Goal: Navigation & Orientation: Understand site structure

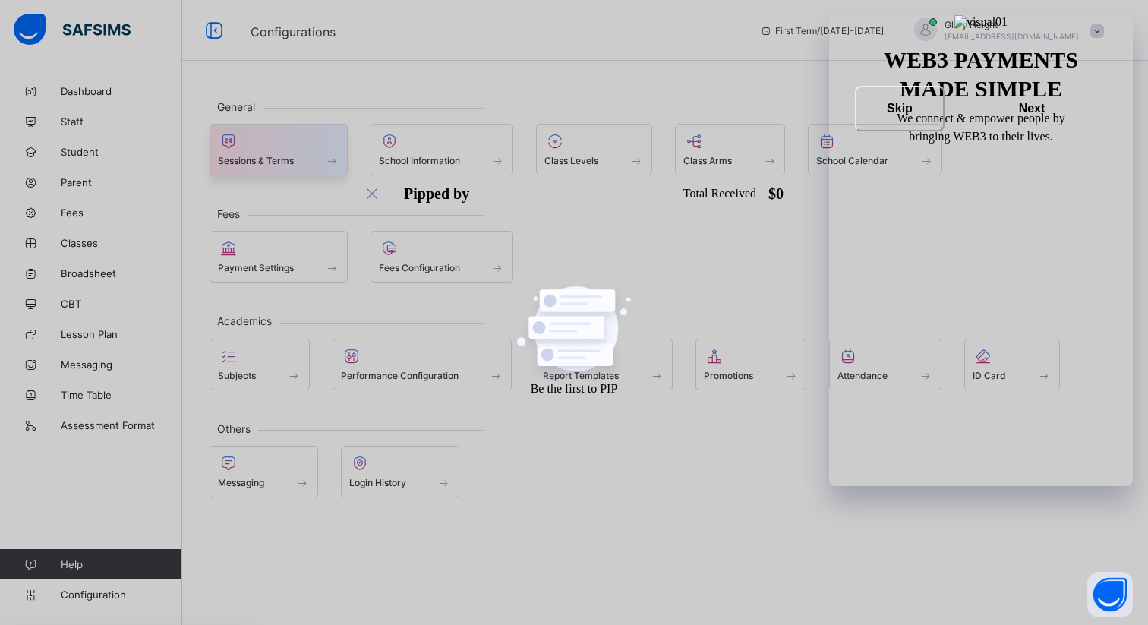
click at [321, 142] on div at bounding box center [279, 141] width 122 height 18
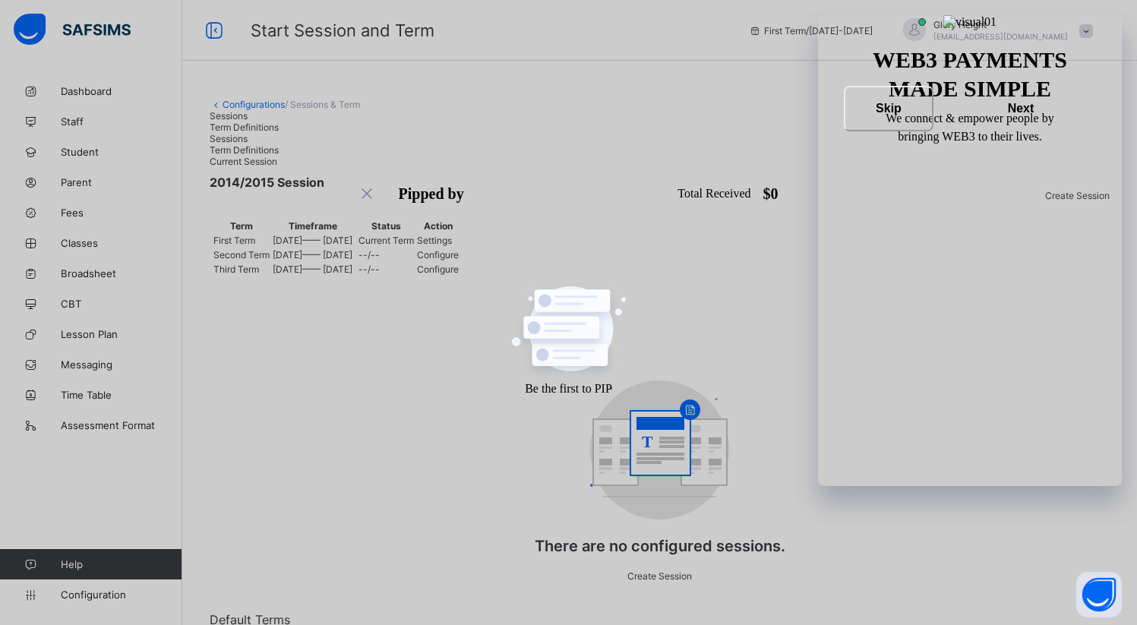
click at [279, 133] on span "Term Definitions" at bounding box center [244, 127] width 69 height 11
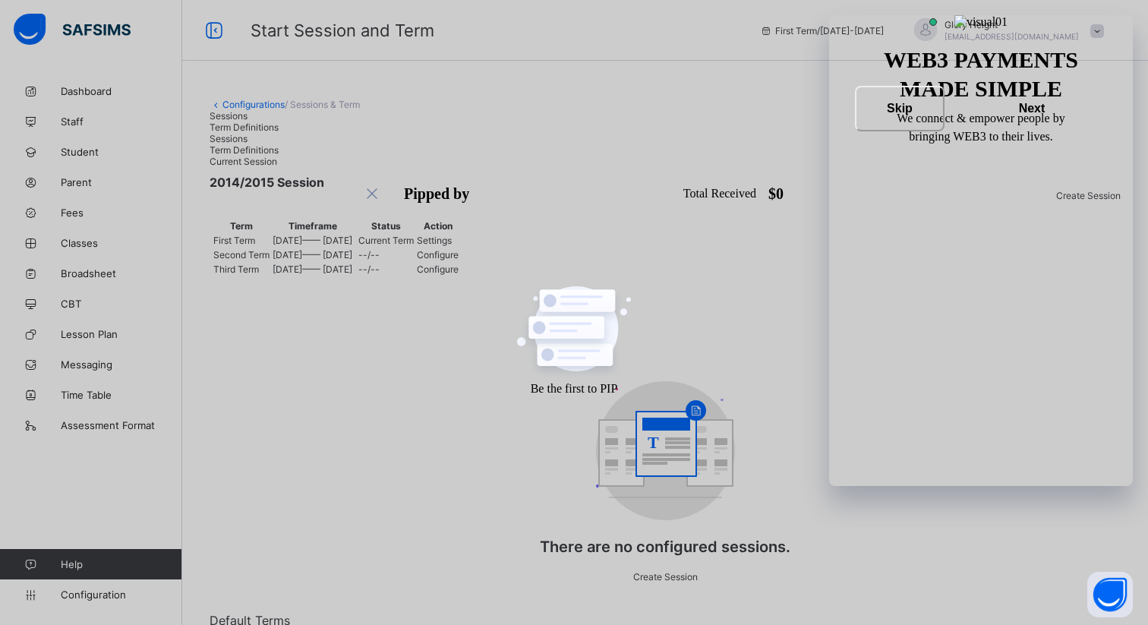
click at [245, 122] on span "Sessions" at bounding box center [229, 115] width 38 height 11
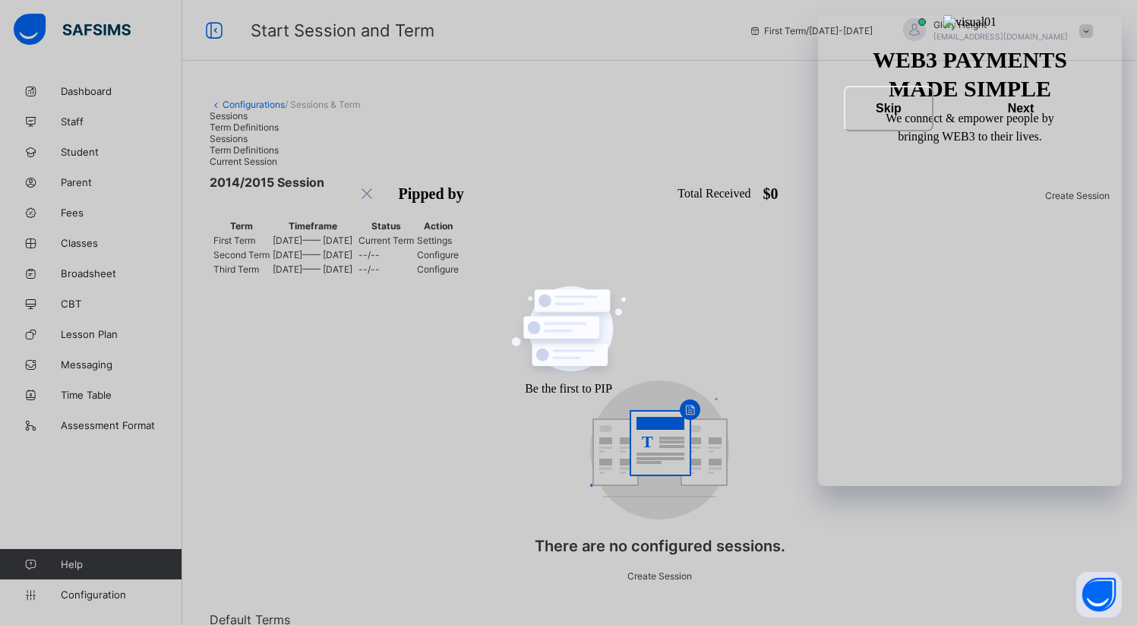
click at [228, 107] on link "Configurations" at bounding box center [254, 104] width 62 height 11
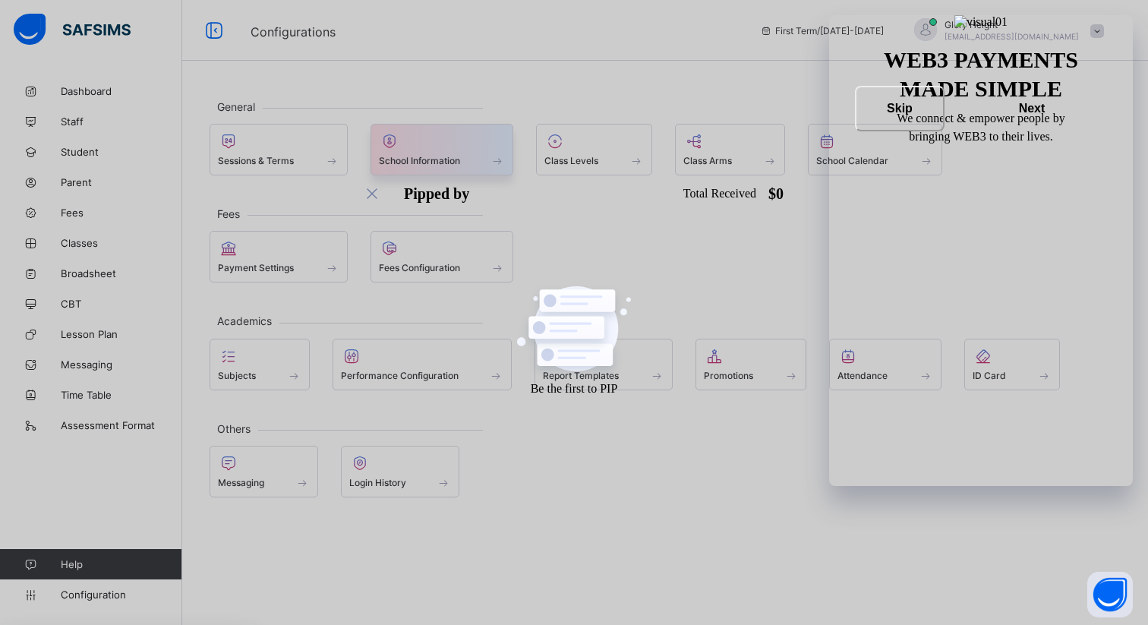
click at [407, 170] on div "School Information" at bounding box center [443, 150] width 144 height 52
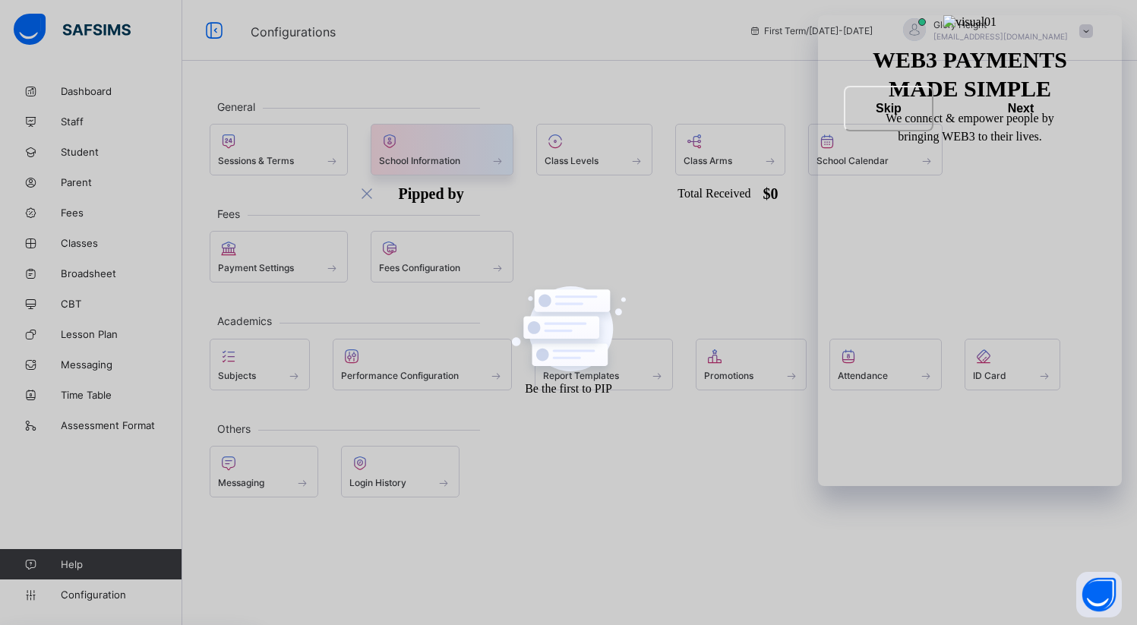
select select "**"
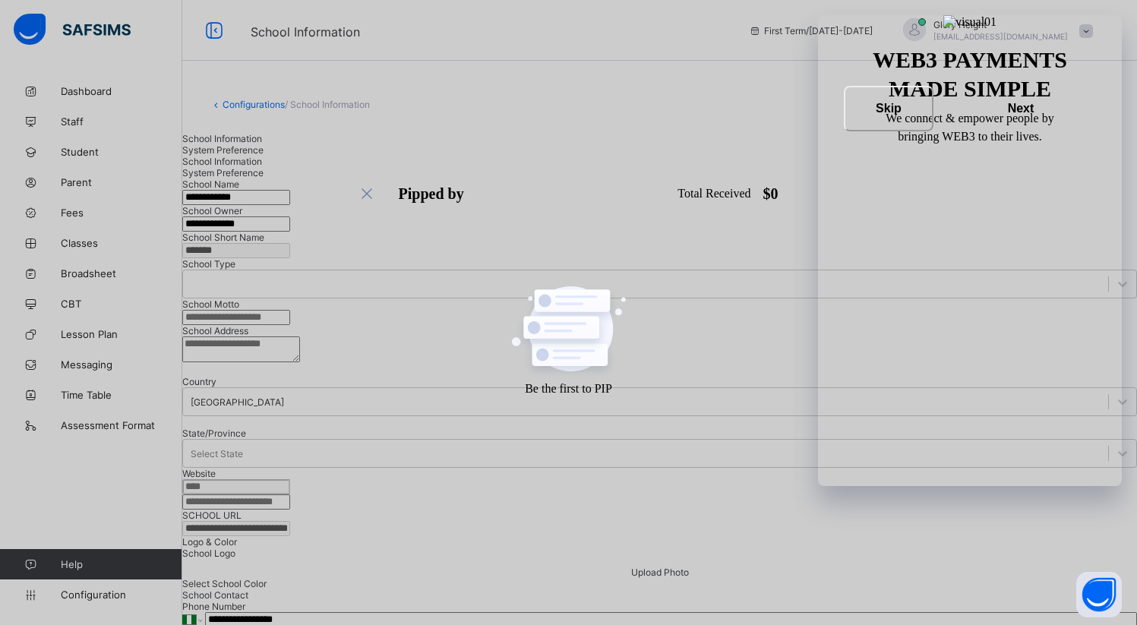
click at [331, 106] on span "/ School Information" at bounding box center [327, 104] width 85 height 11
click at [238, 99] on link "Configurations" at bounding box center [254, 104] width 62 height 11
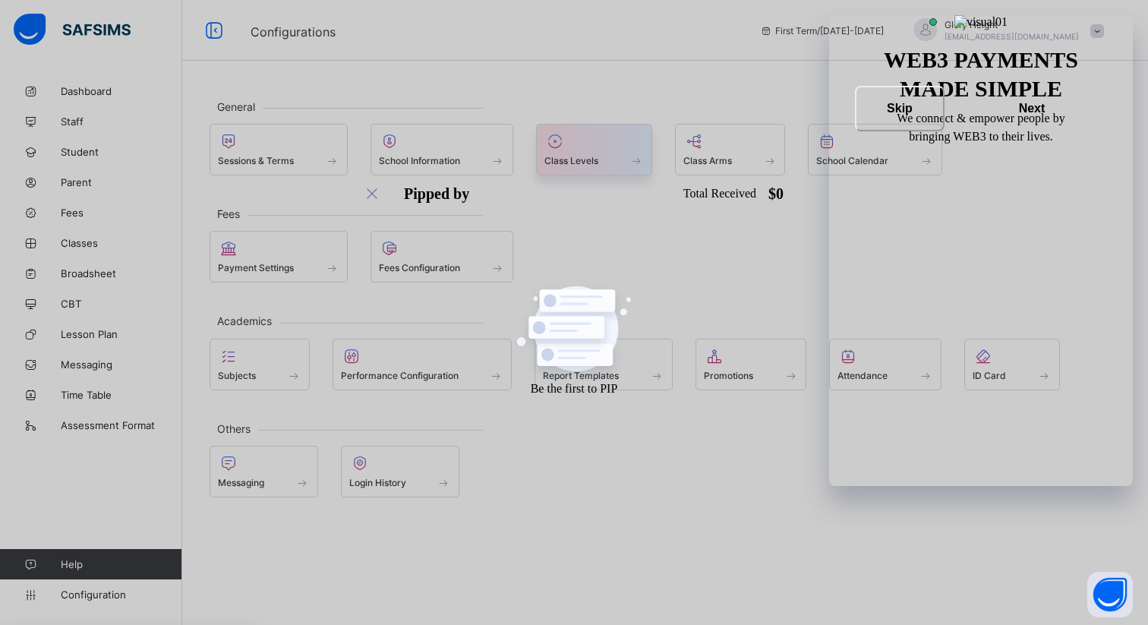
click at [614, 170] on div "Class Levels" at bounding box center [594, 150] width 116 height 52
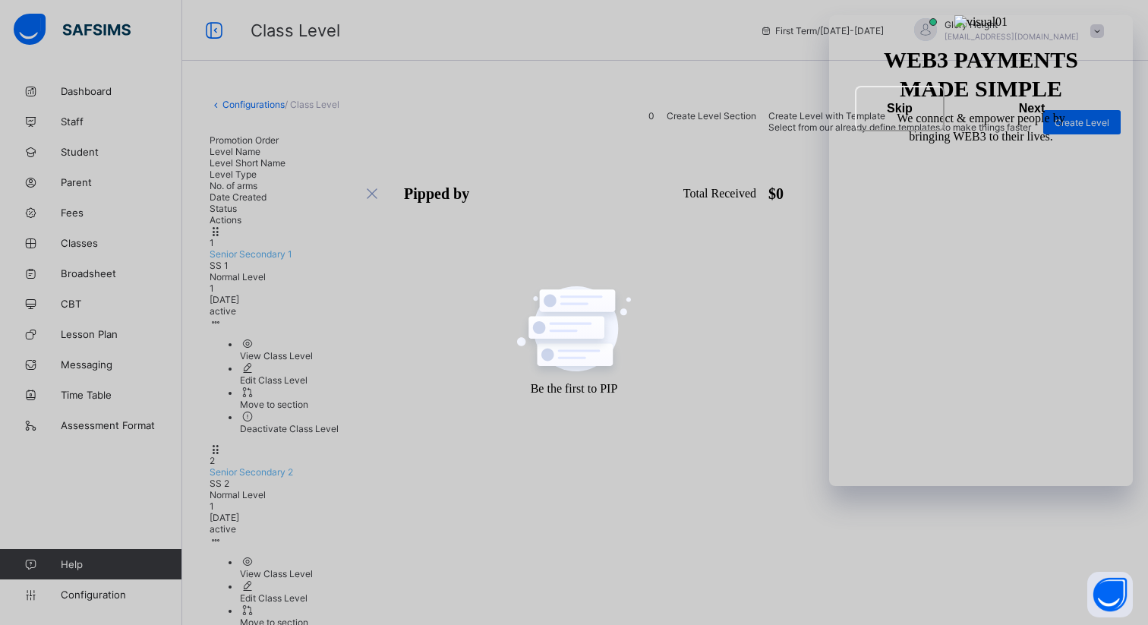
click at [235, 106] on link "Configurations" at bounding box center [254, 104] width 62 height 11
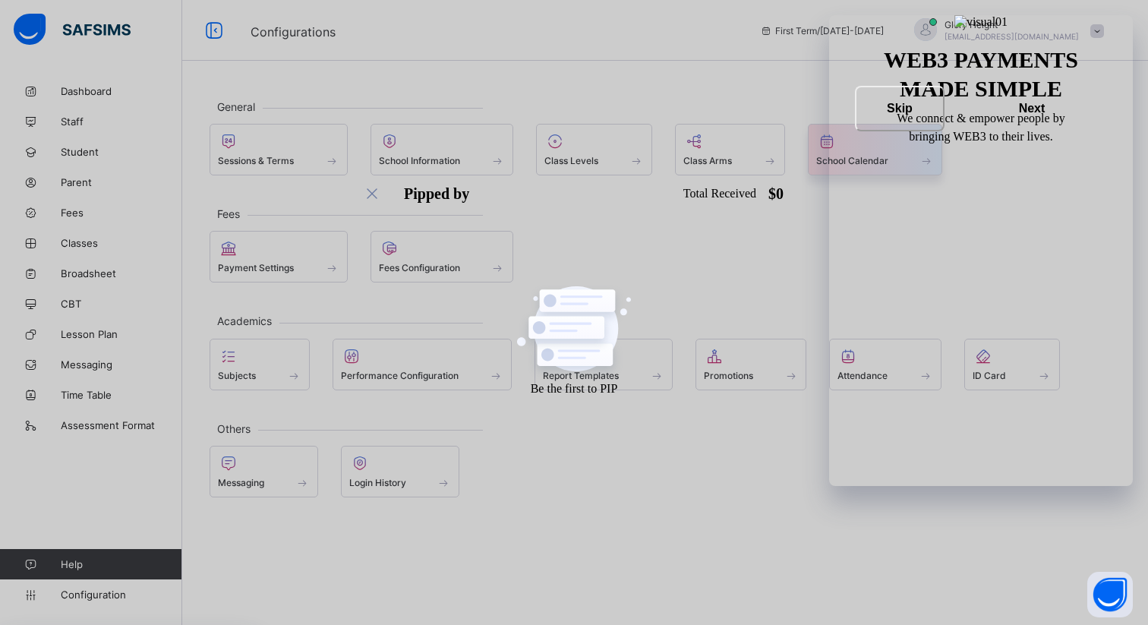
click at [893, 159] on div "School Calendar" at bounding box center [875, 160] width 118 height 13
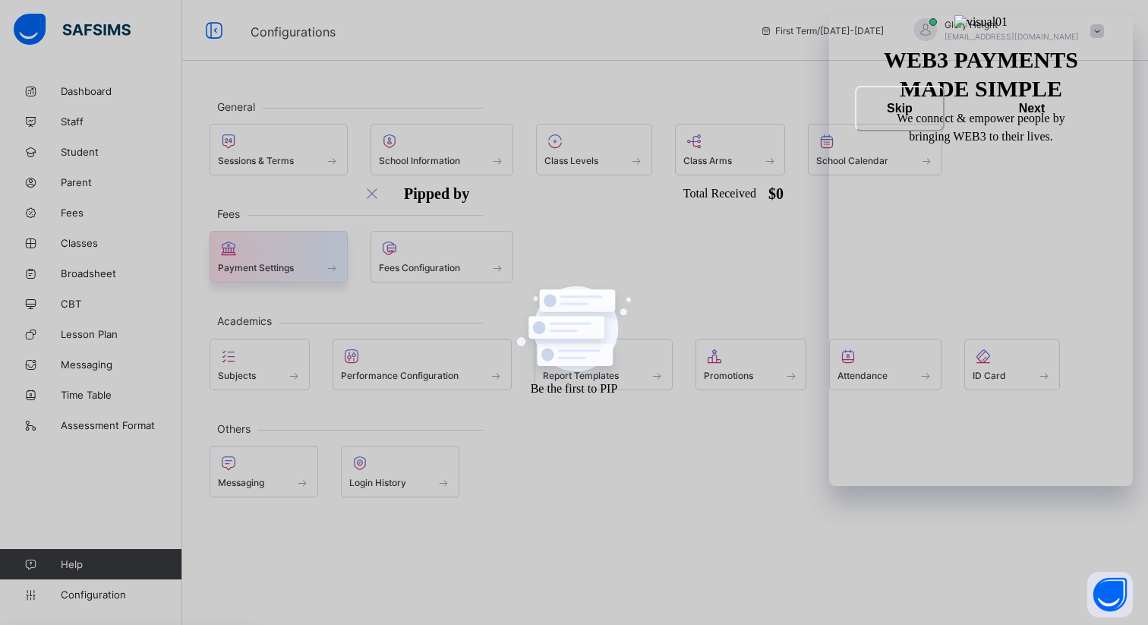
click at [302, 264] on div "Payment Settings" at bounding box center [279, 267] width 122 height 13
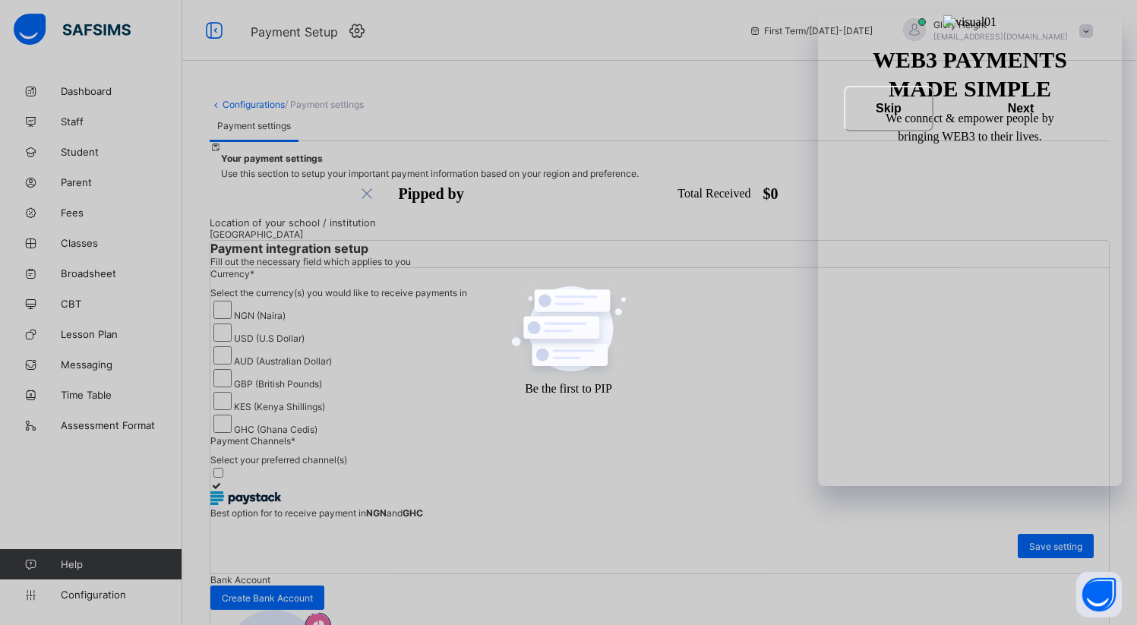
click at [216, 105] on icon at bounding box center [216, 104] width 13 height 11
click at [244, 109] on link "Configurations" at bounding box center [254, 104] width 62 height 11
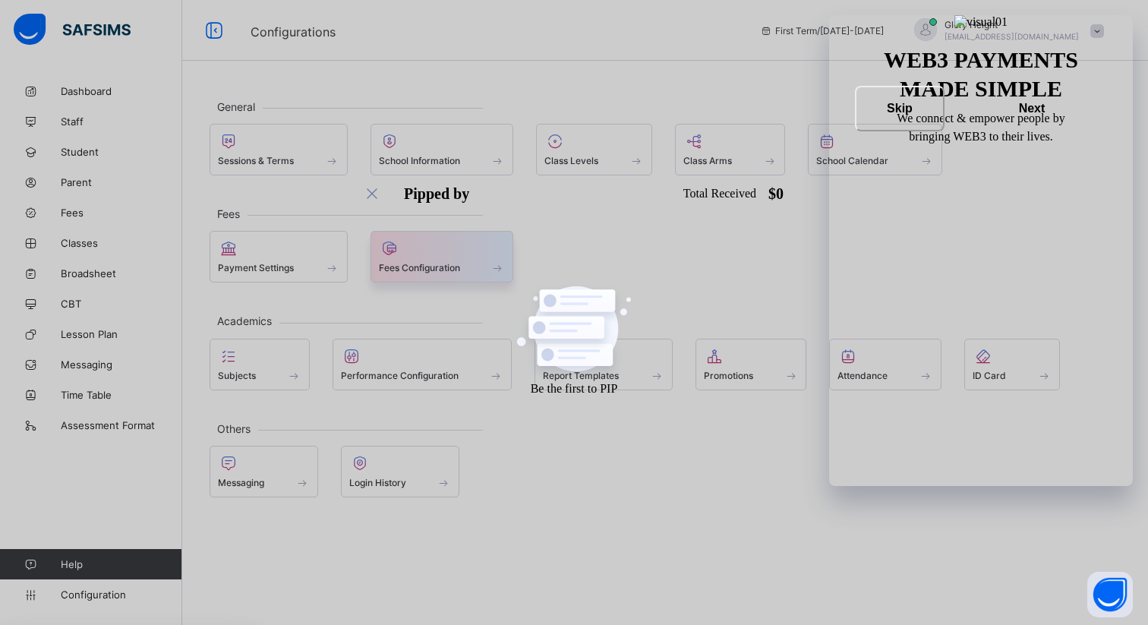
click at [441, 267] on span "Fees Configuration" at bounding box center [419, 267] width 81 height 11
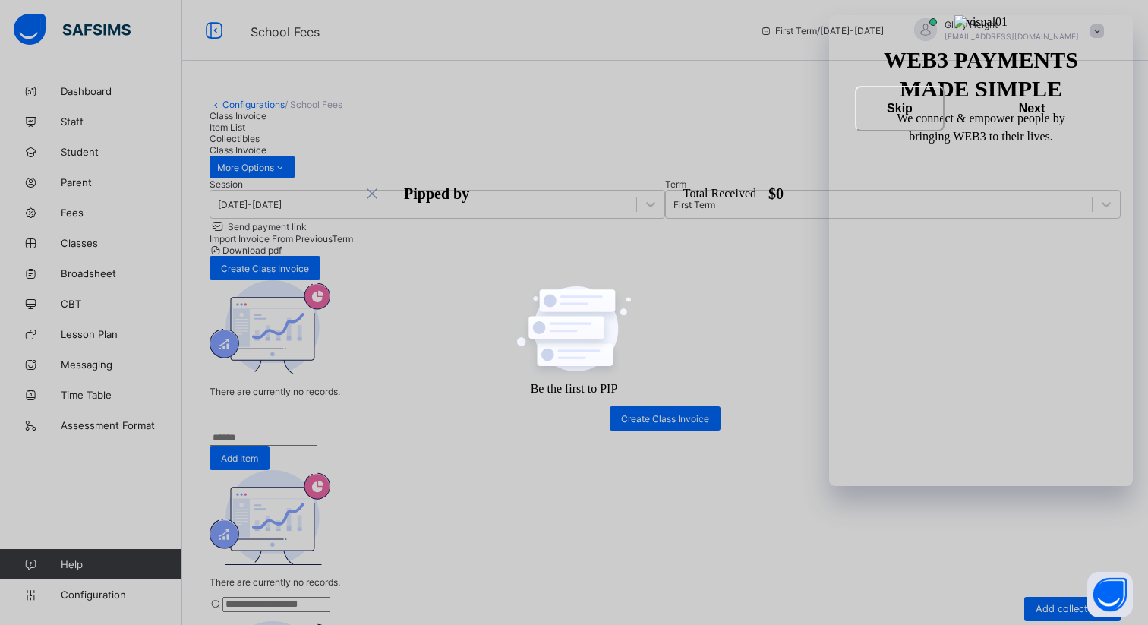
click at [227, 107] on link "Configurations" at bounding box center [254, 104] width 62 height 11
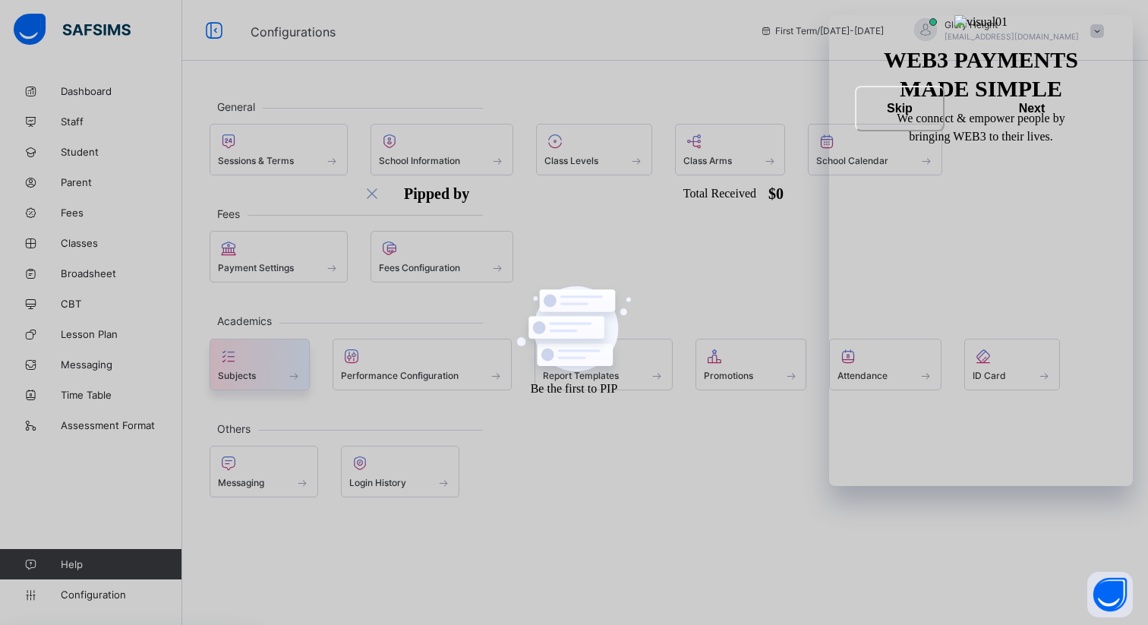
click at [281, 374] on div "Subjects" at bounding box center [260, 375] width 84 height 13
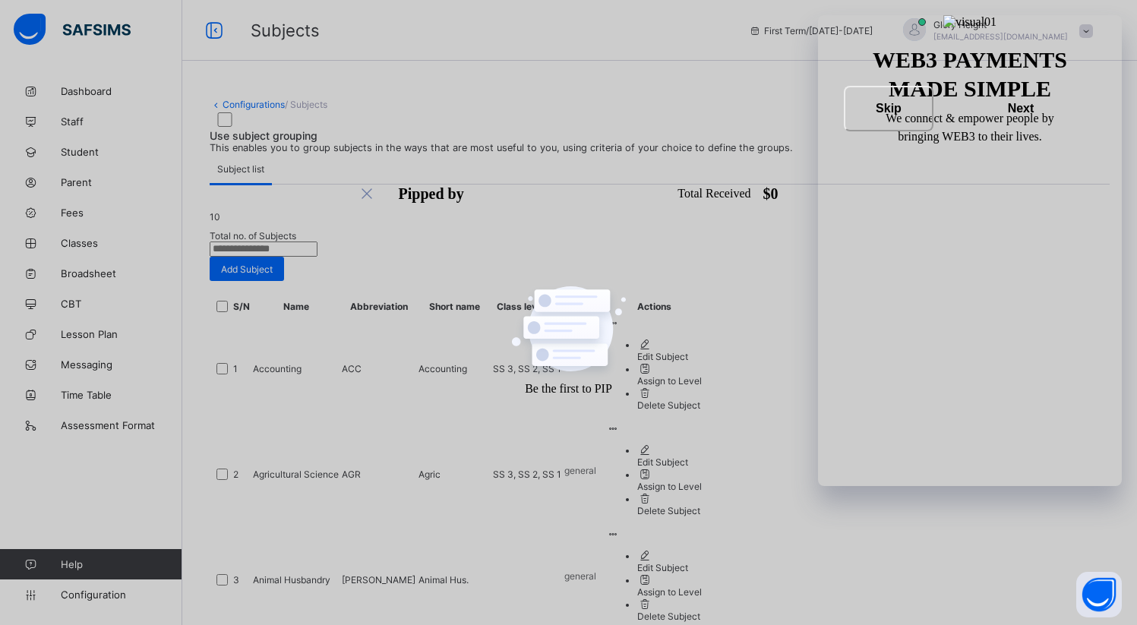
click at [256, 106] on link "Configurations" at bounding box center [254, 104] width 62 height 11
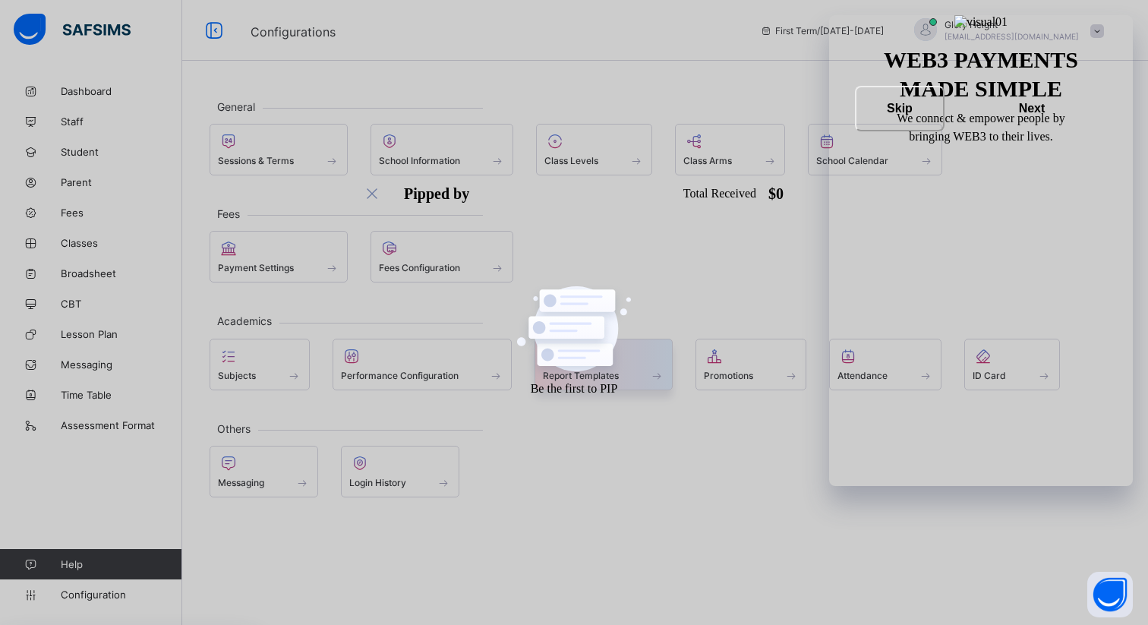
click at [611, 374] on span "Report Templates" at bounding box center [581, 375] width 76 height 11
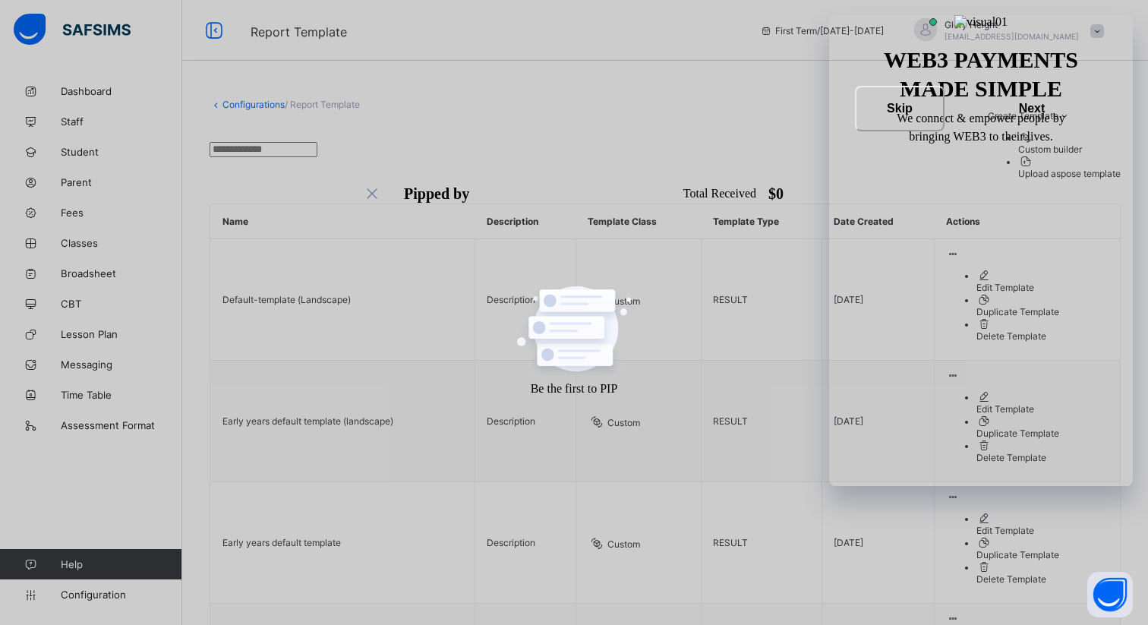
click at [258, 104] on link "Configurations" at bounding box center [254, 104] width 62 height 11
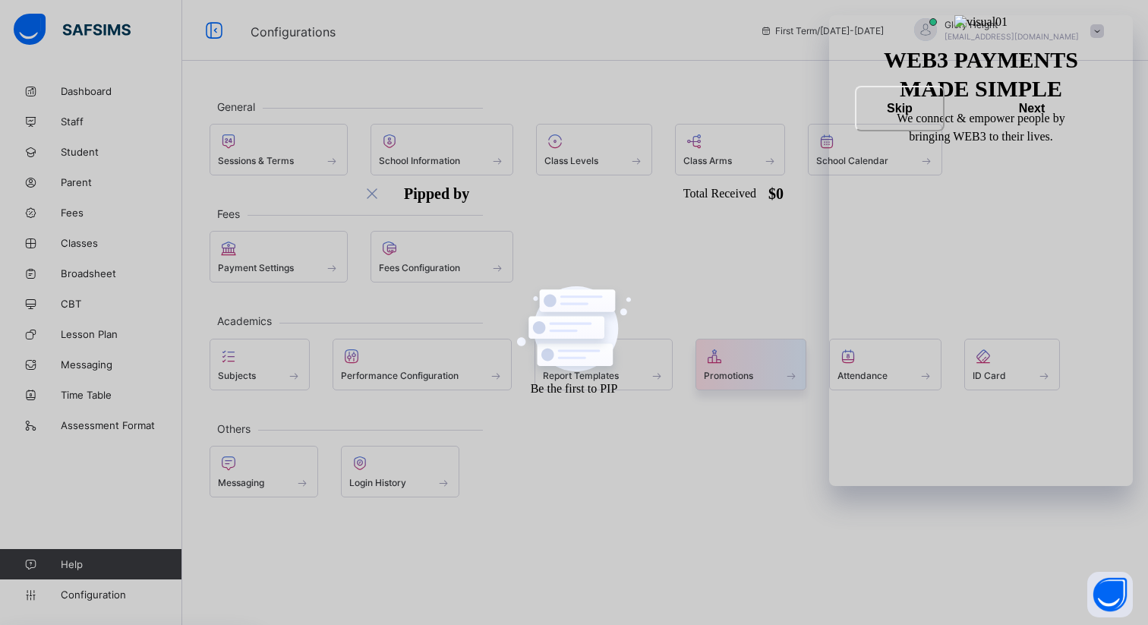
click at [761, 368] on span at bounding box center [751, 367] width 95 height 4
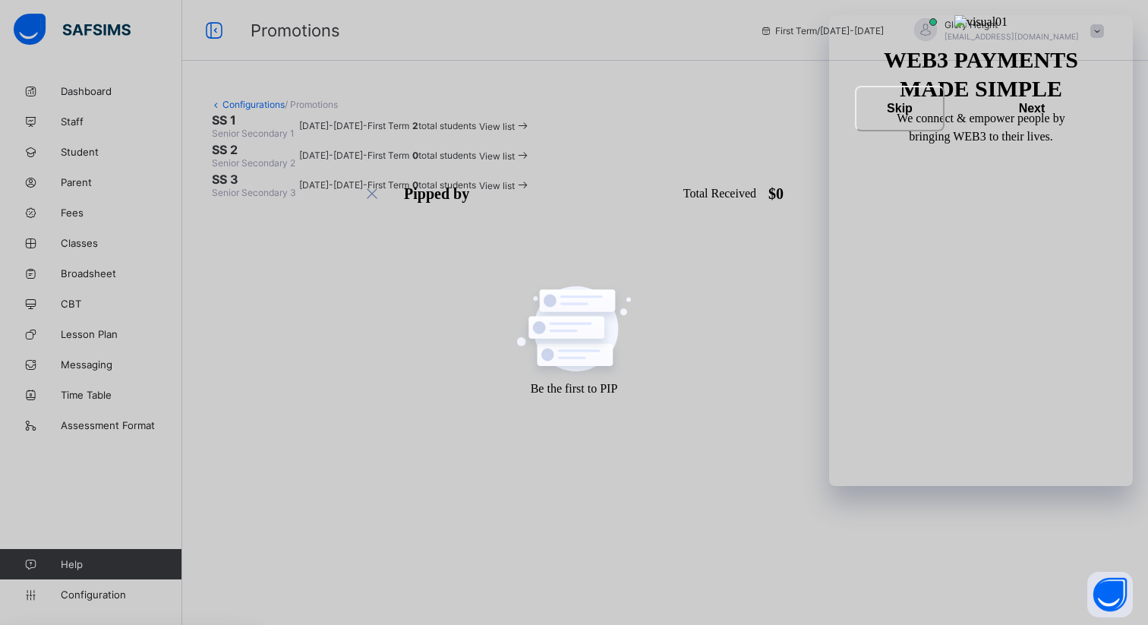
click at [251, 100] on link "Configurations" at bounding box center [254, 104] width 62 height 11
